Goal: Find specific page/section: Find specific page/section

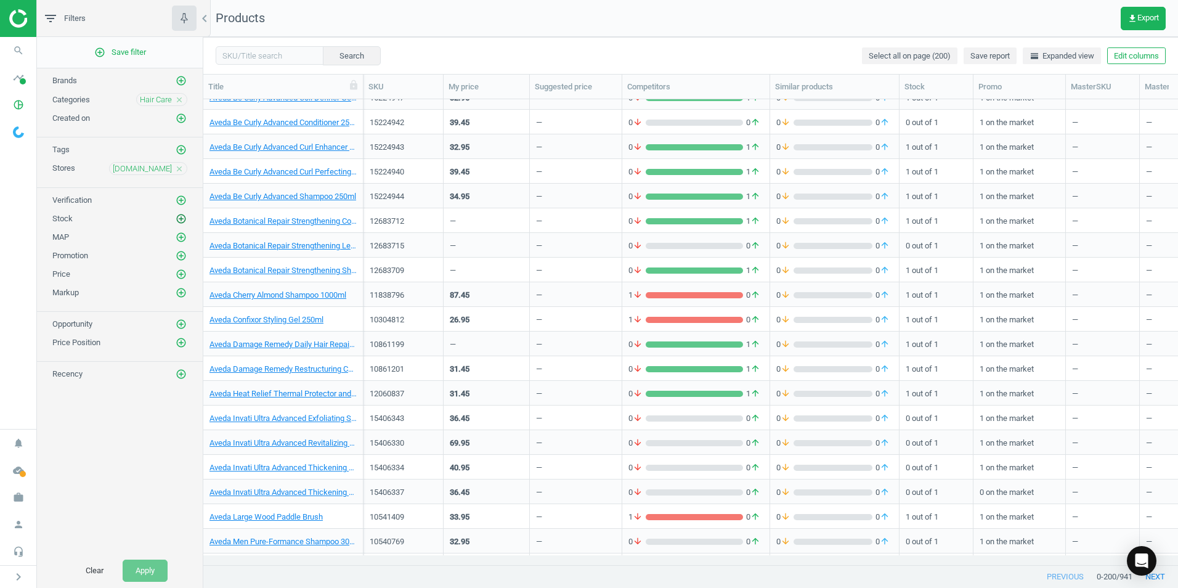
scroll to position [246, 0]
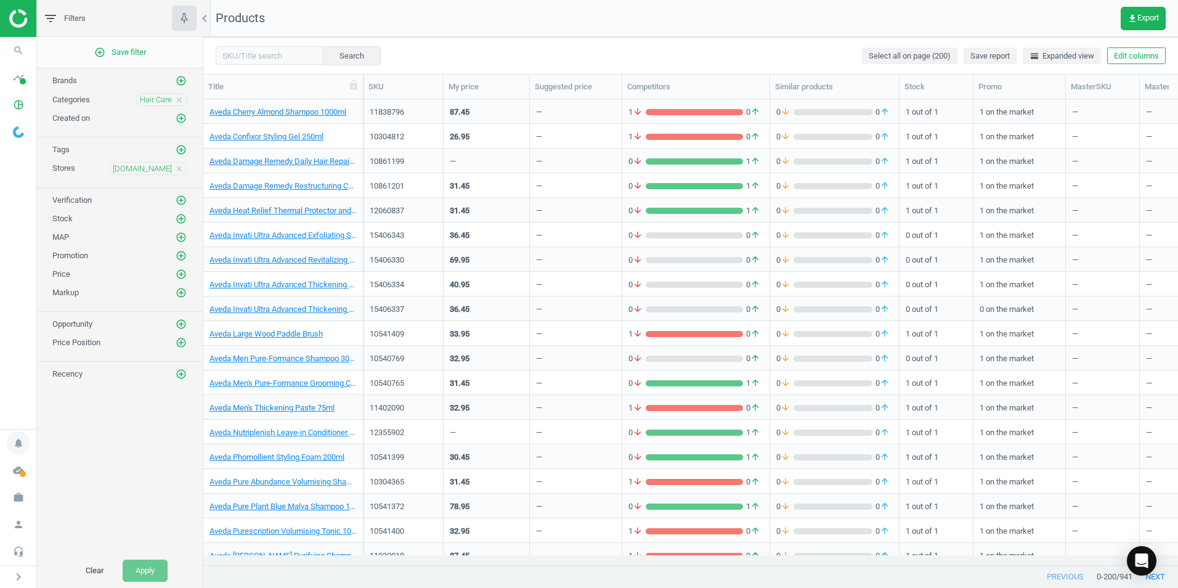
click at [17, 444] on icon "notifications" at bounding box center [18, 442] width 23 height 23
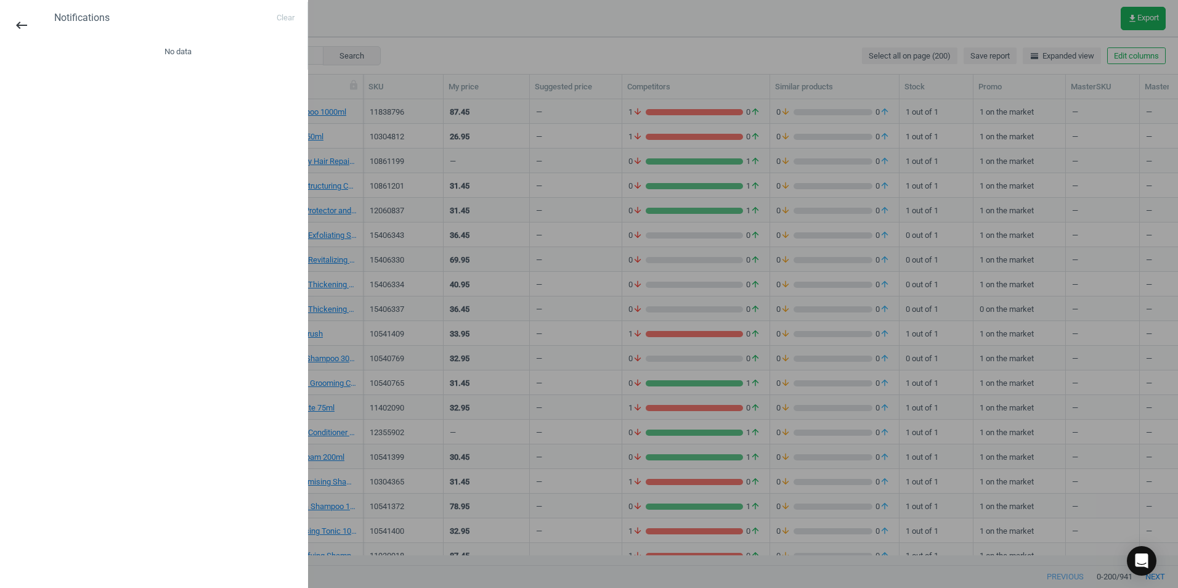
click at [419, 275] on div at bounding box center [589, 294] width 1178 height 588
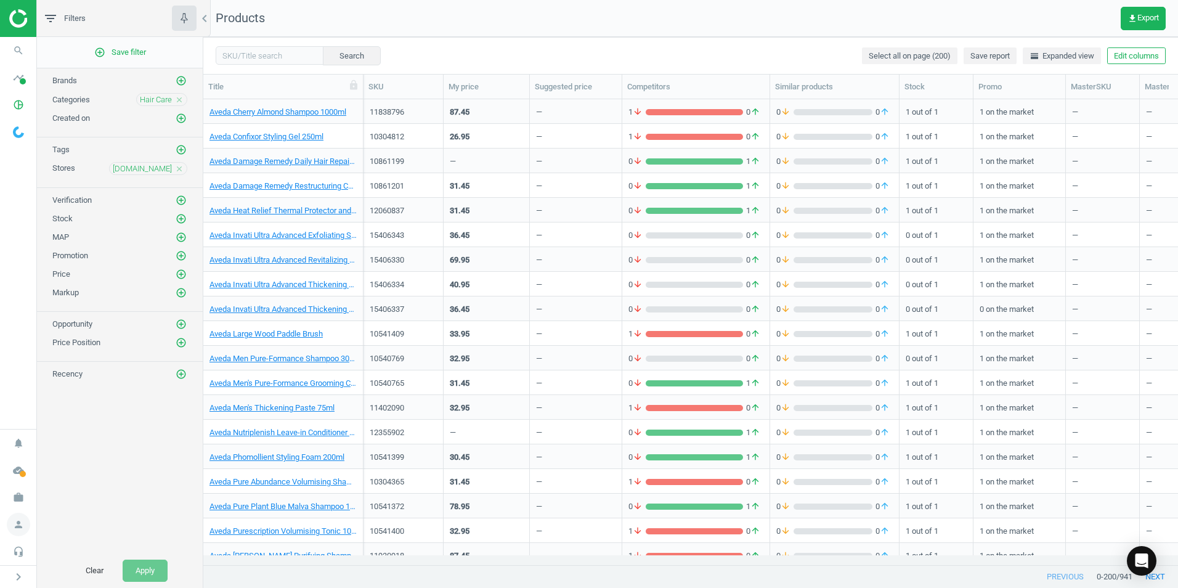
click at [18, 527] on icon "person" at bounding box center [18, 523] width 23 height 23
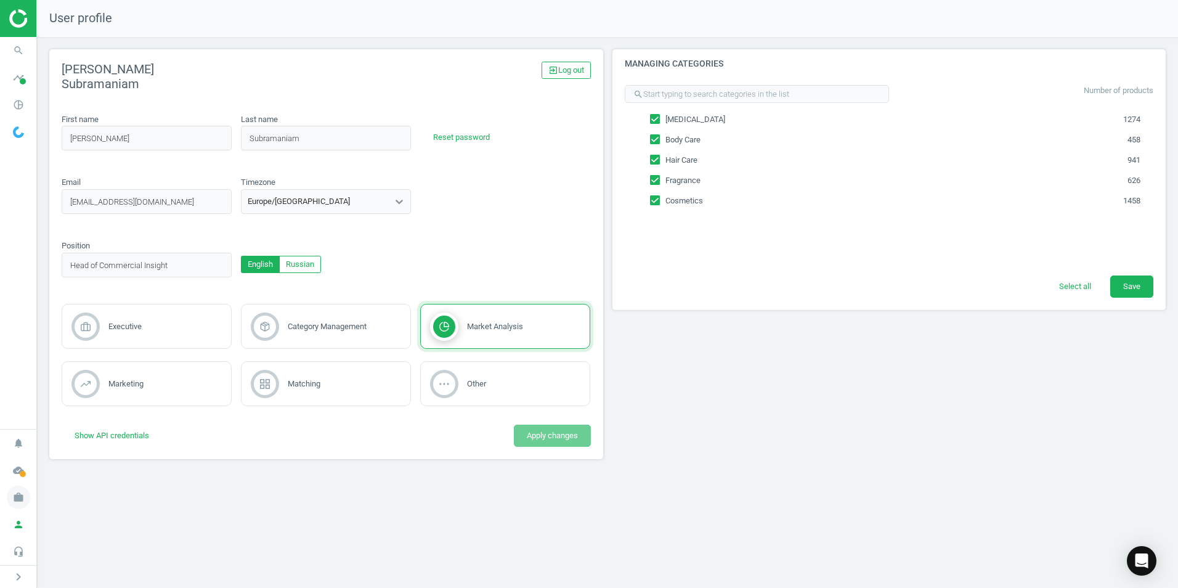
click at [20, 501] on icon "work" at bounding box center [18, 496] width 23 height 23
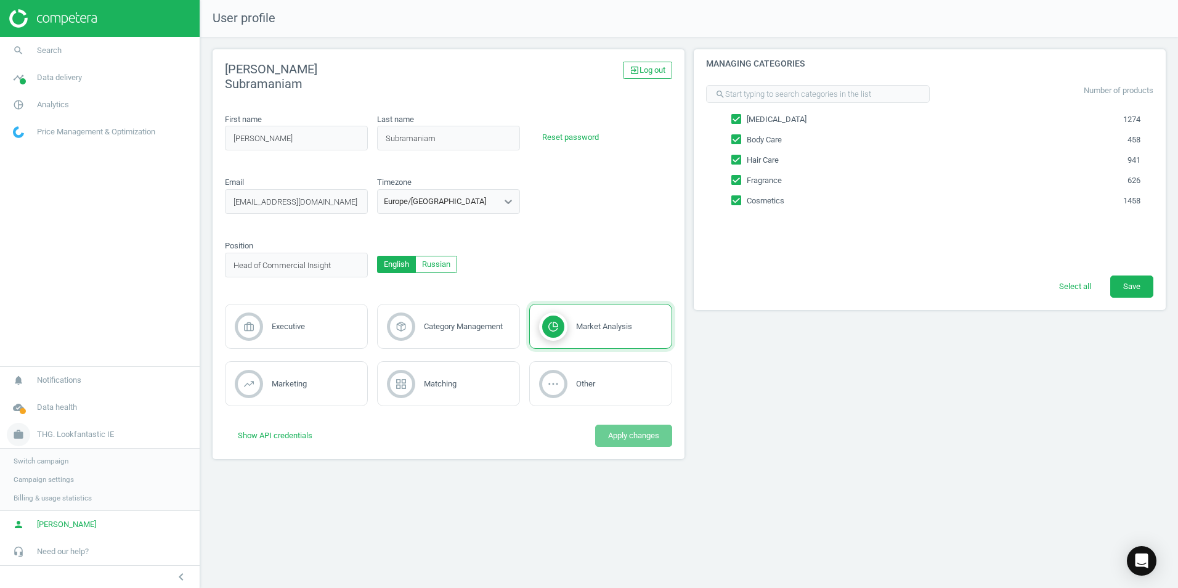
click at [83, 433] on span "THG. Lookfantastic IE" at bounding box center [75, 434] width 77 height 11
click at [54, 433] on link "notifications Notifications" at bounding box center [100, 441] width 200 height 27
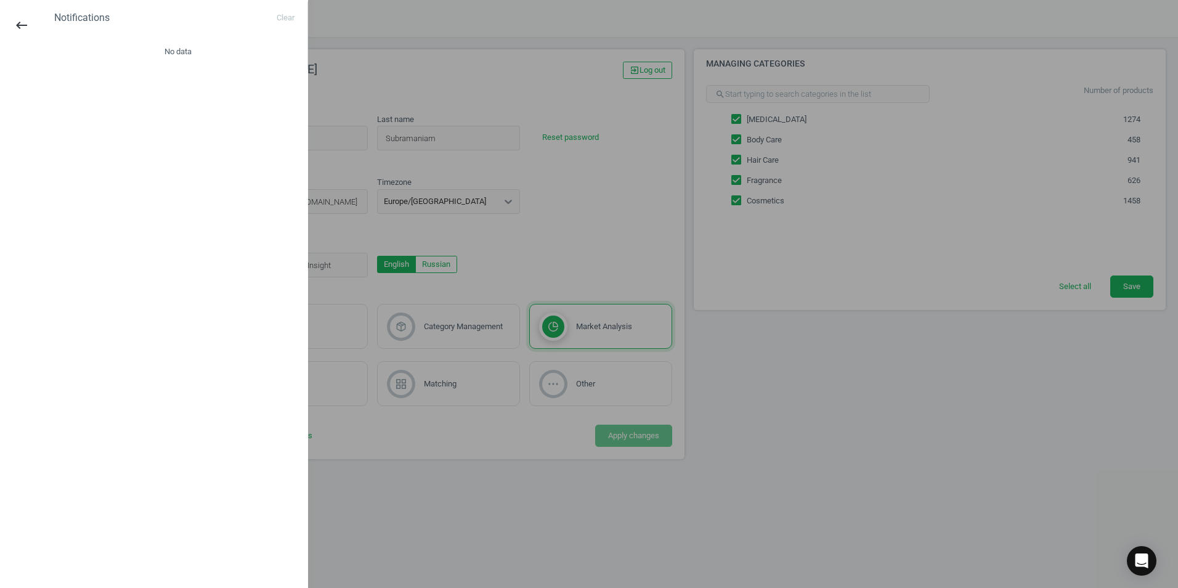
click at [499, 536] on div at bounding box center [589, 294] width 1178 height 588
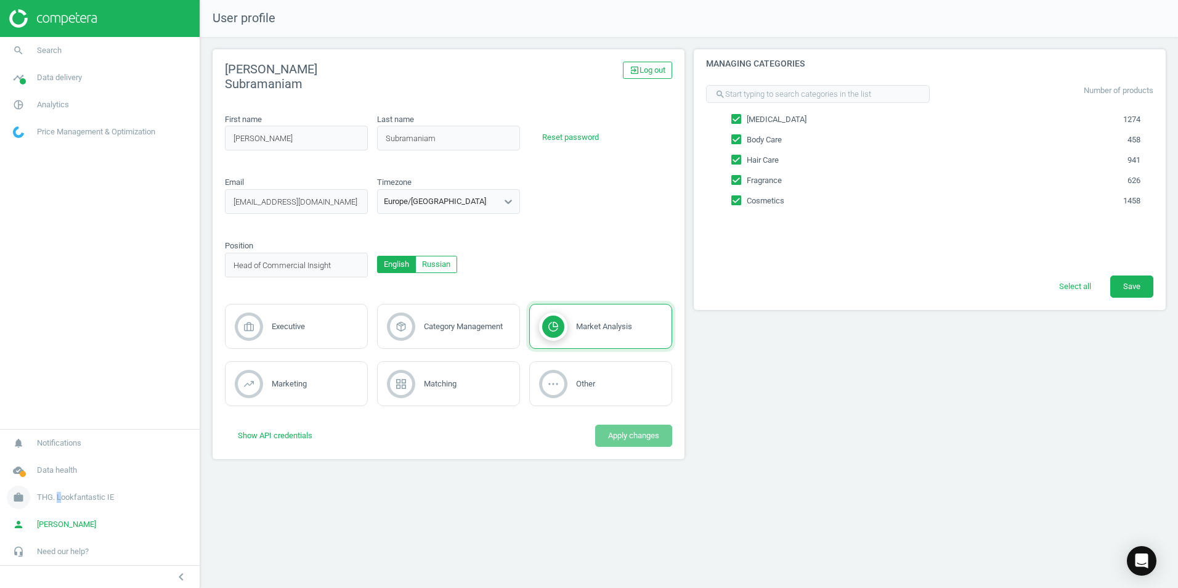
click at [58, 491] on span "THG. Lookfantastic IE" at bounding box center [75, 496] width 77 height 11
drag, startPoint x: 58, startPoint y: 491, endPoint x: 39, endPoint y: 480, distance: 21.5
click at [39, 480] on span "Campaign settings" at bounding box center [44, 479] width 60 height 10
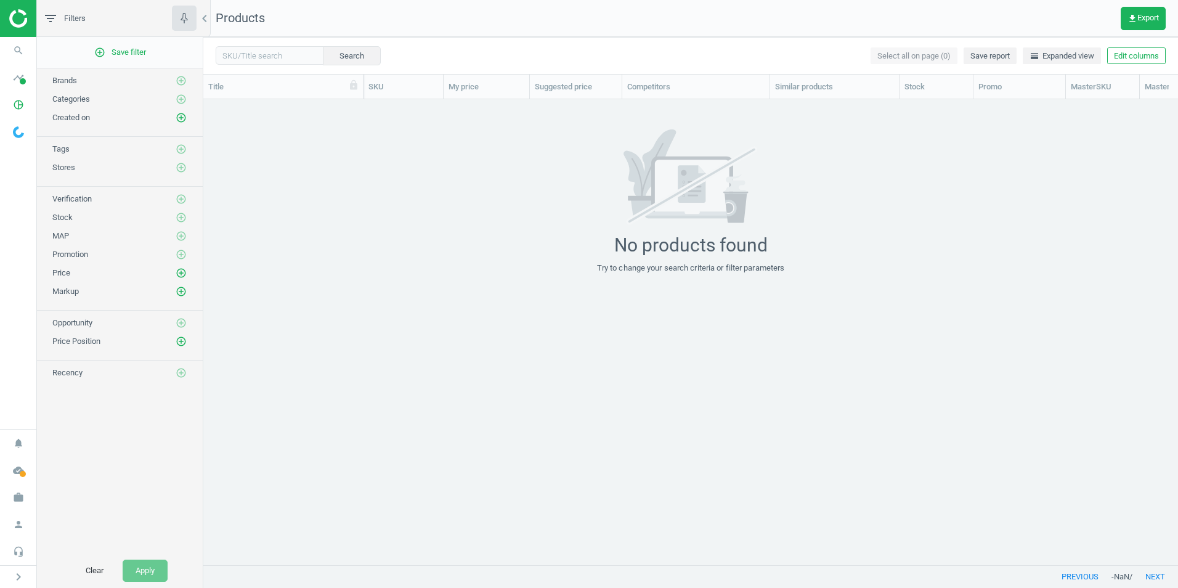
scroll to position [447, 965]
click at [15, 87] on icon "timeline" at bounding box center [18, 77] width 23 height 23
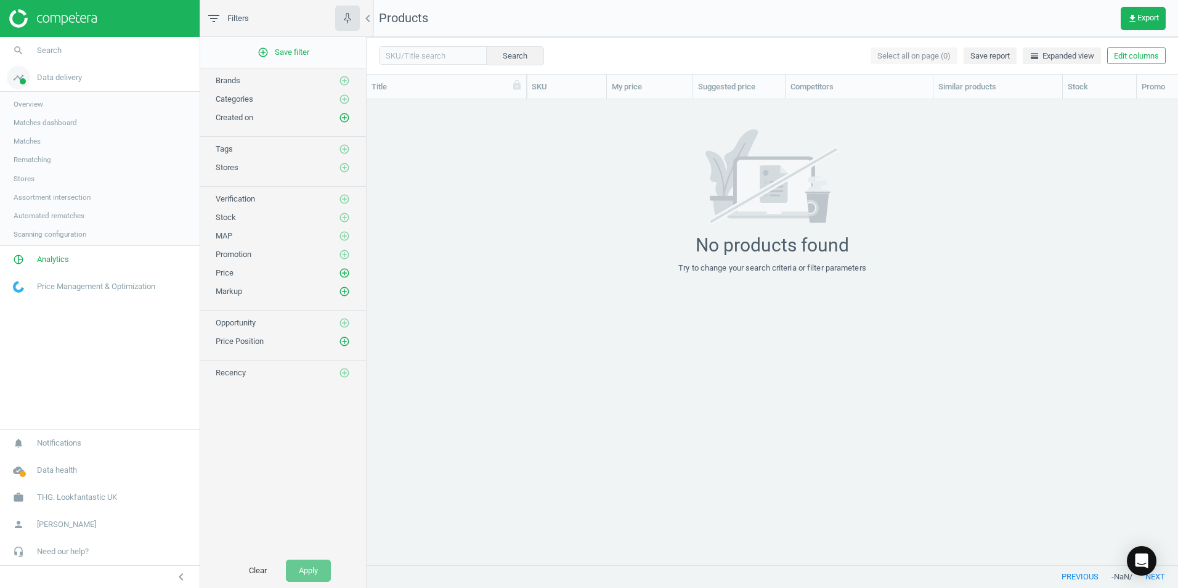
scroll to position [447, 802]
click at [71, 258] on link "pie_chart_outlined Analytics" at bounding box center [100, 260] width 200 height 27
click at [29, 148] on span "Products" at bounding box center [28, 150] width 29 height 10
